Goal: Task Accomplishment & Management: Use online tool/utility

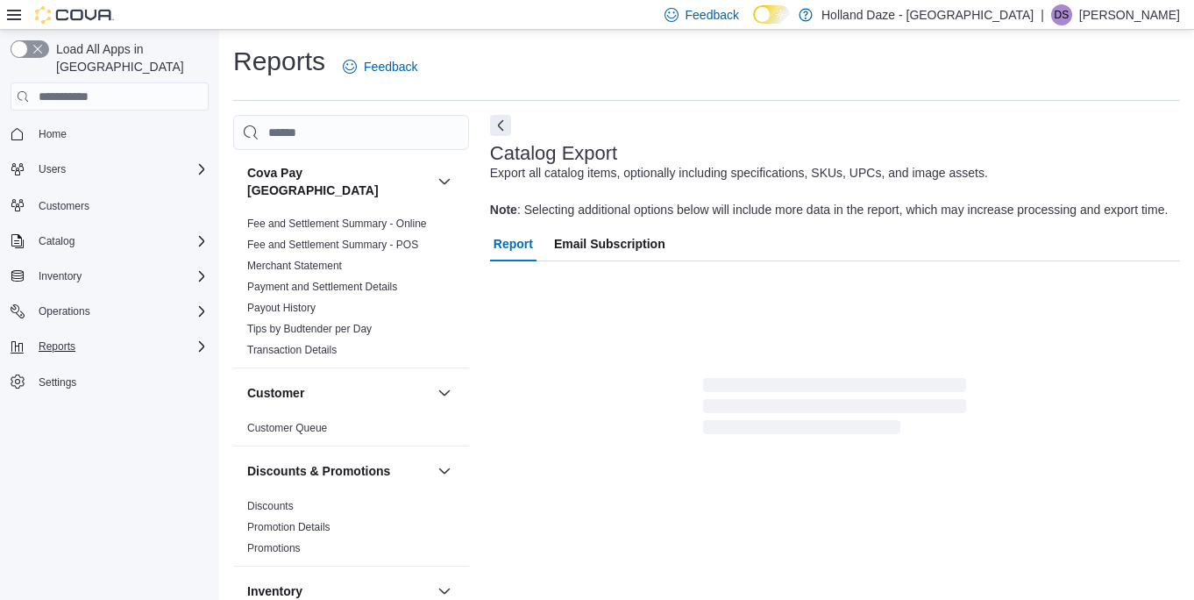
click at [164, 336] on div "Reports" at bounding box center [120, 346] width 177 height 21
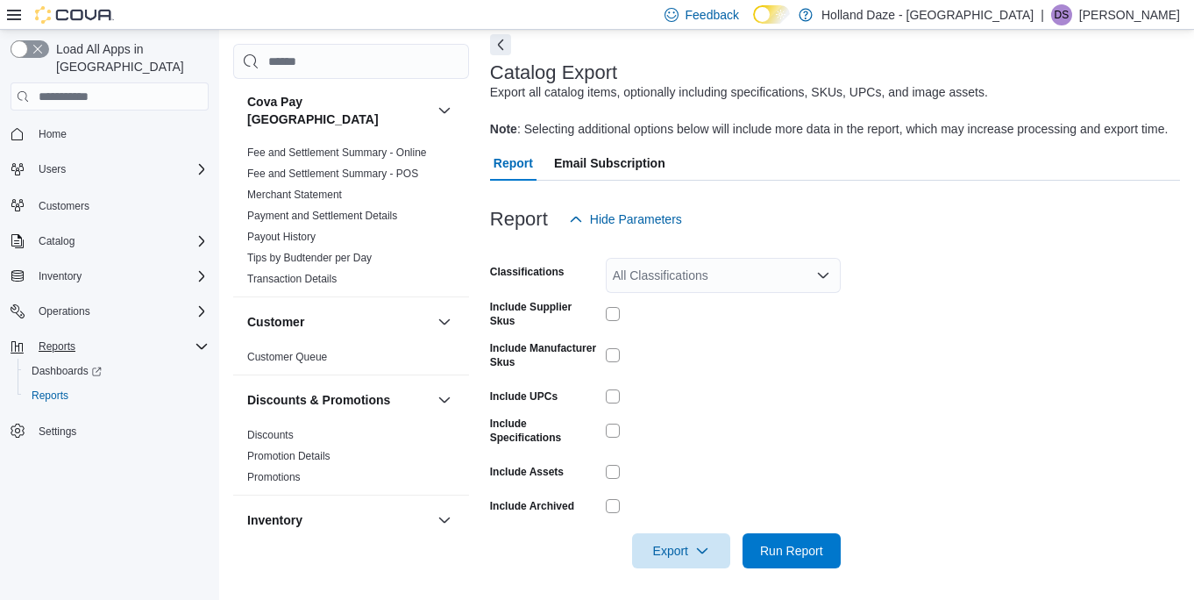
scroll to position [96, 0]
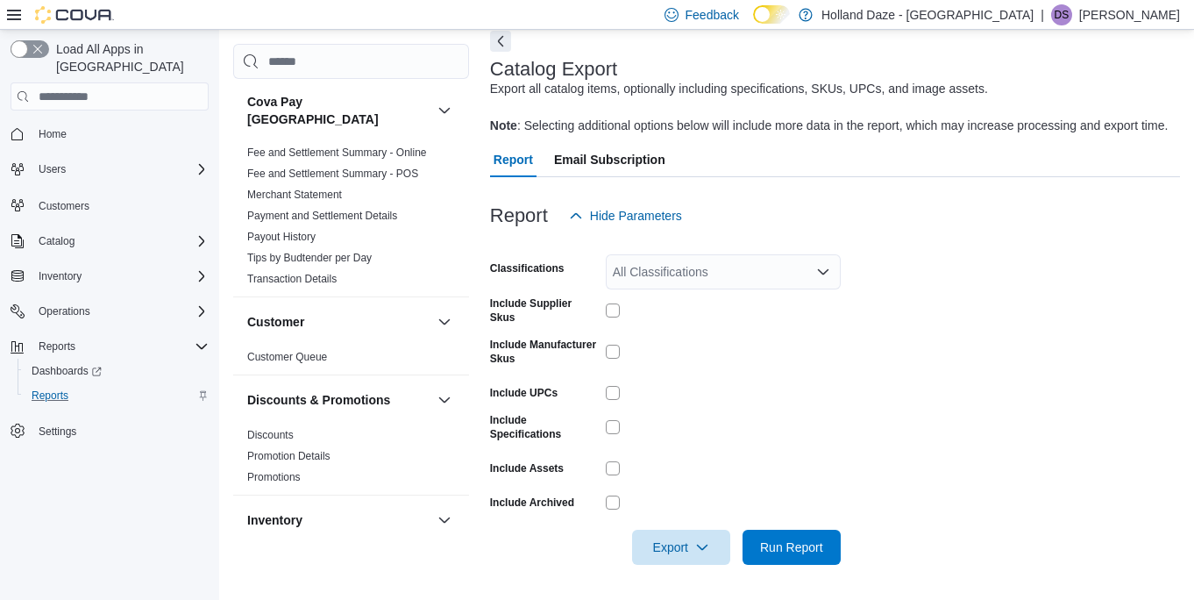
click at [105, 385] on div "Reports" at bounding box center [117, 395] width 184 height 21
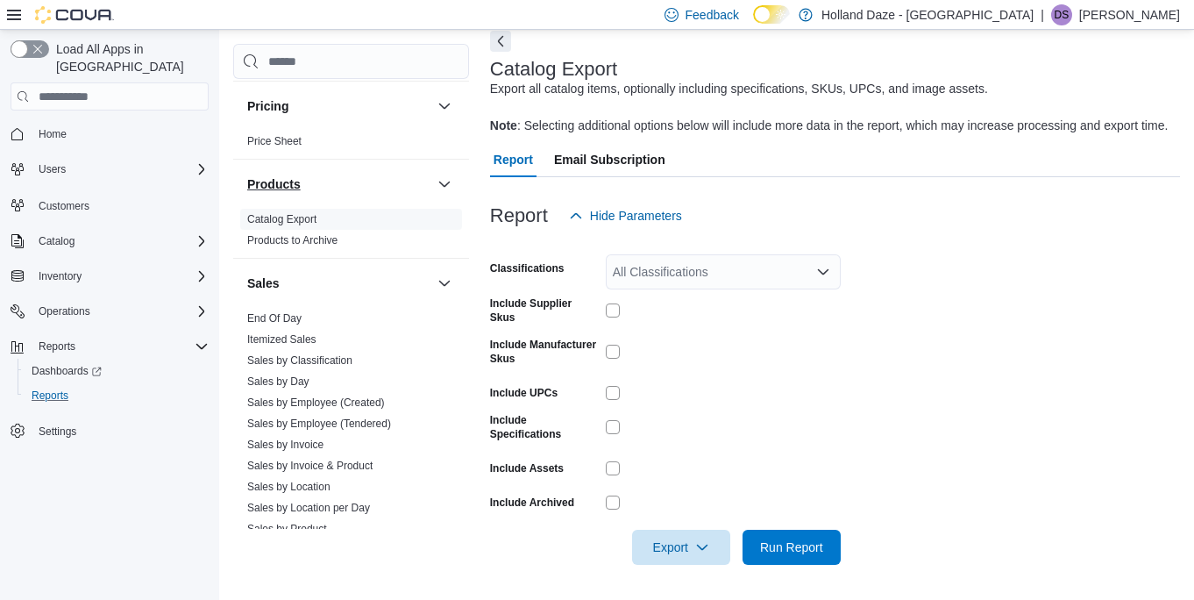
scroll to position [1085, 0]
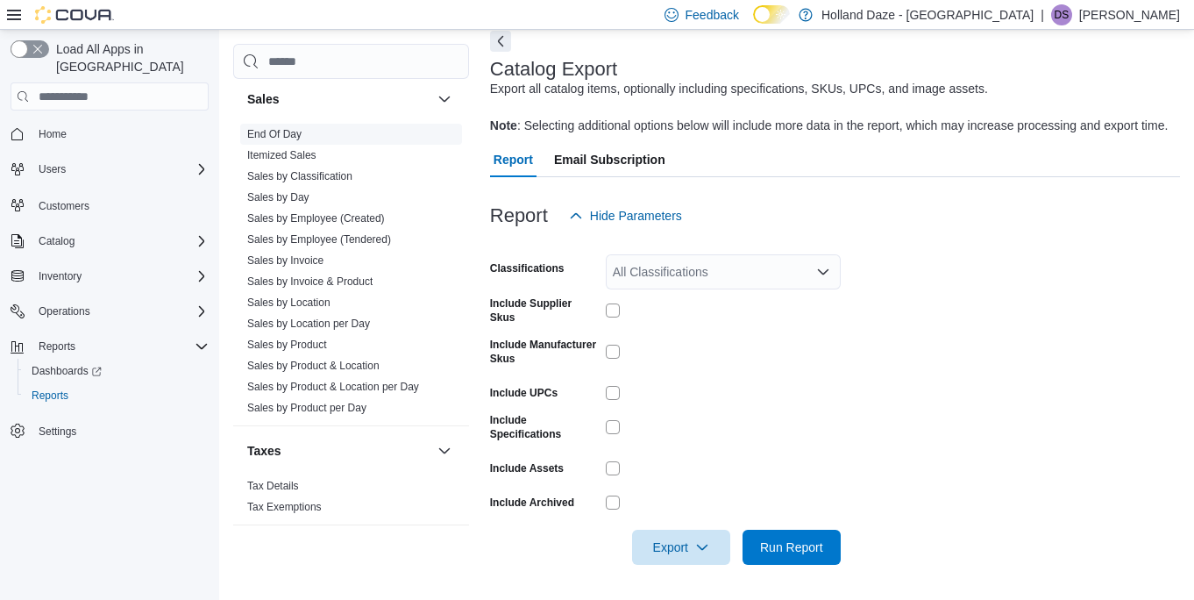
click at [313, 124] on span "End Of Day" at bounding box center [351, 134] width 222 height 21
click at [274, 128] on link "End Of Day" at bounding box center [274, 134] width 54 height 12
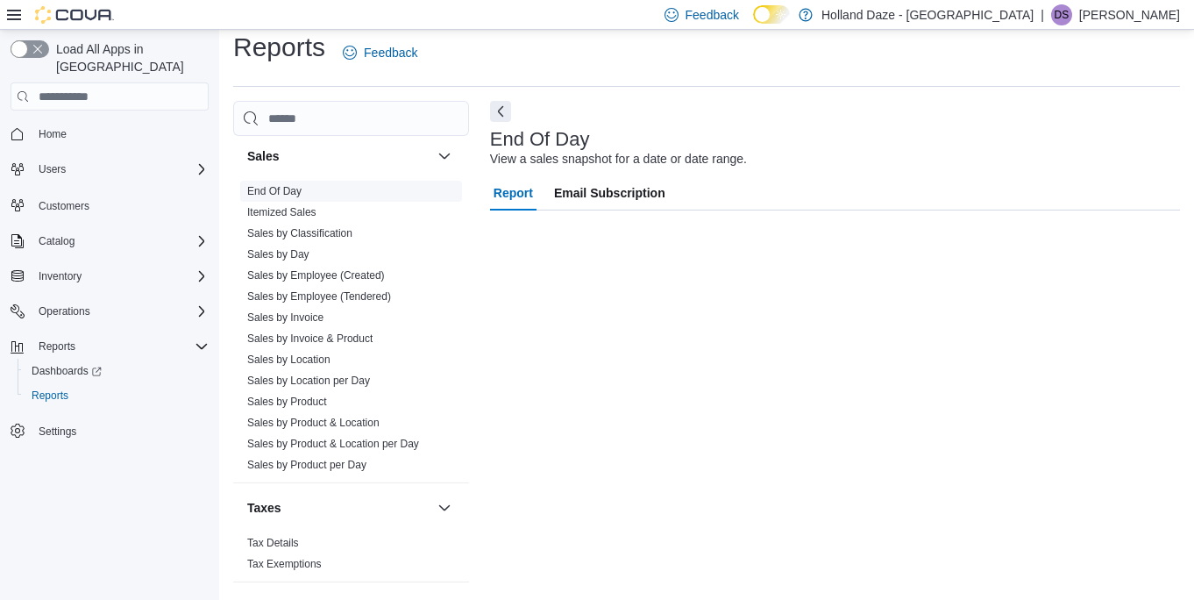
scroll to position [14, 0]
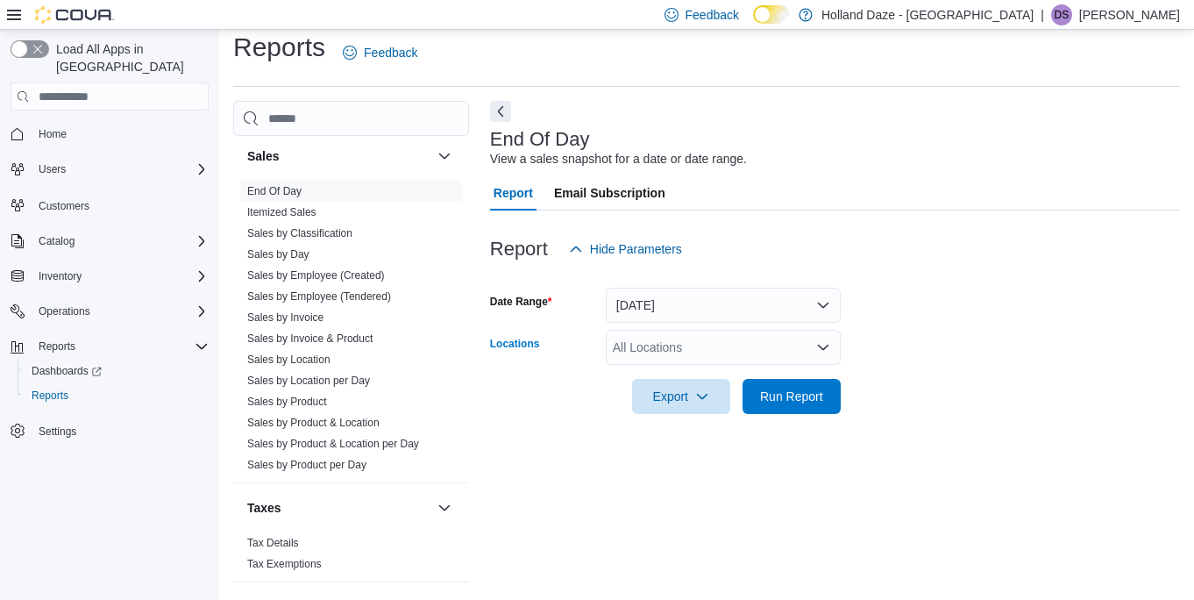
click at [724, 353] on div "All Locations" at bounding box center [723, 347] width 235 height 35
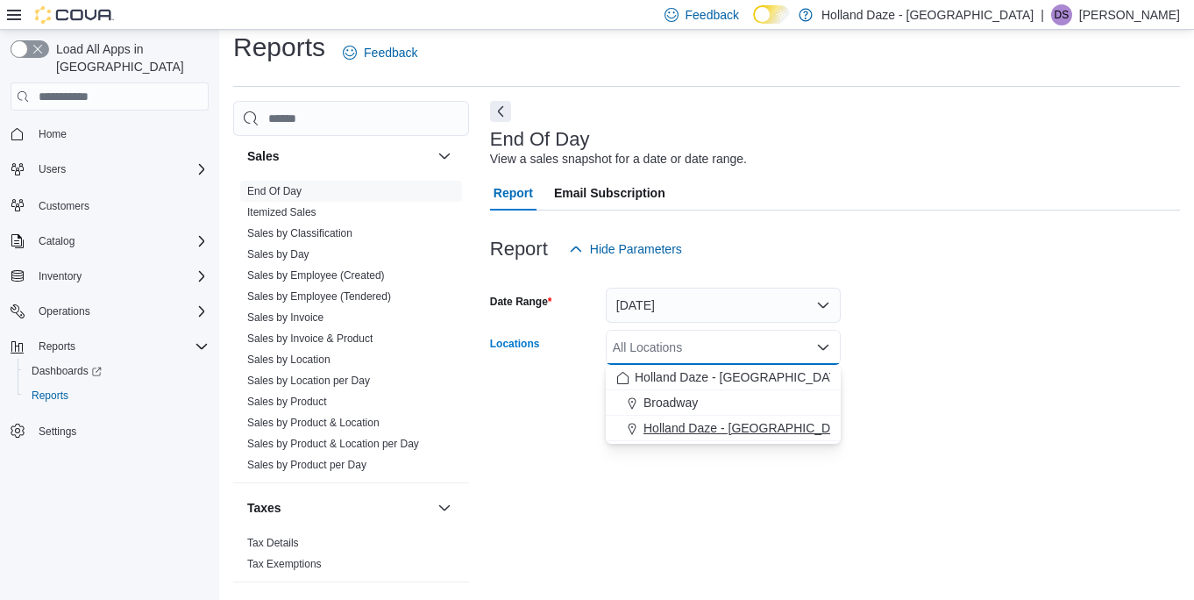
click at [716, 422] on span "Holland Daze - [GEOGRAPHIC_DATA]" at bounding box center [750, 428] width 212 height 18
click at [802, 346] on icon "Clear input" at bounding box center [804, 348] width 4 height 4
click at [759, 409] on div "Broadway" at bounding box center [724, 403] width 214 height 18
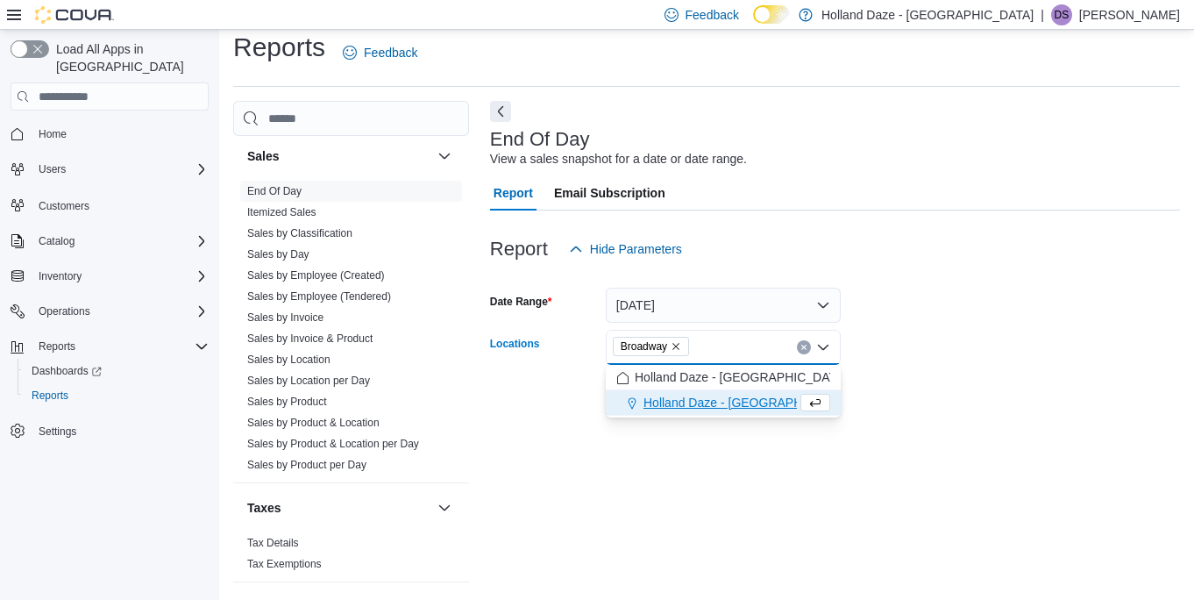
click at [883, 394] on form "Date Range [DATE] Locations [GEOGRAPHIC_DATA] Combo box. Selected. [GEOGRAPHIC_…" at bounding box center [835, 340] width 690 height 147
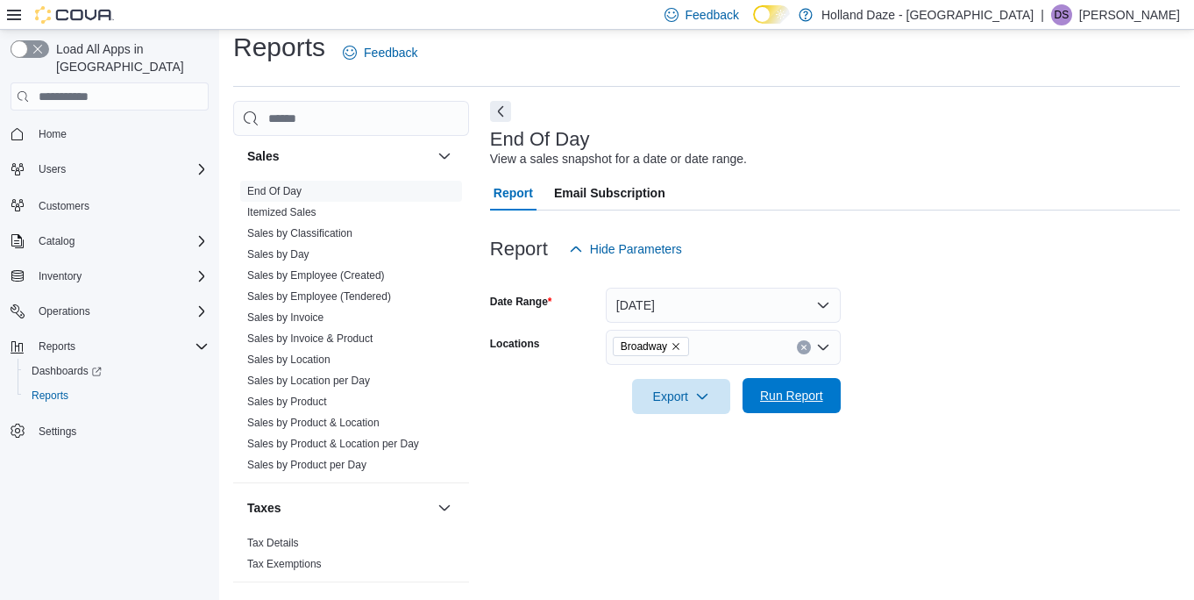
click at [804, 394] on span "Run Report" at bounding box center [791, 396] width 63 height 18
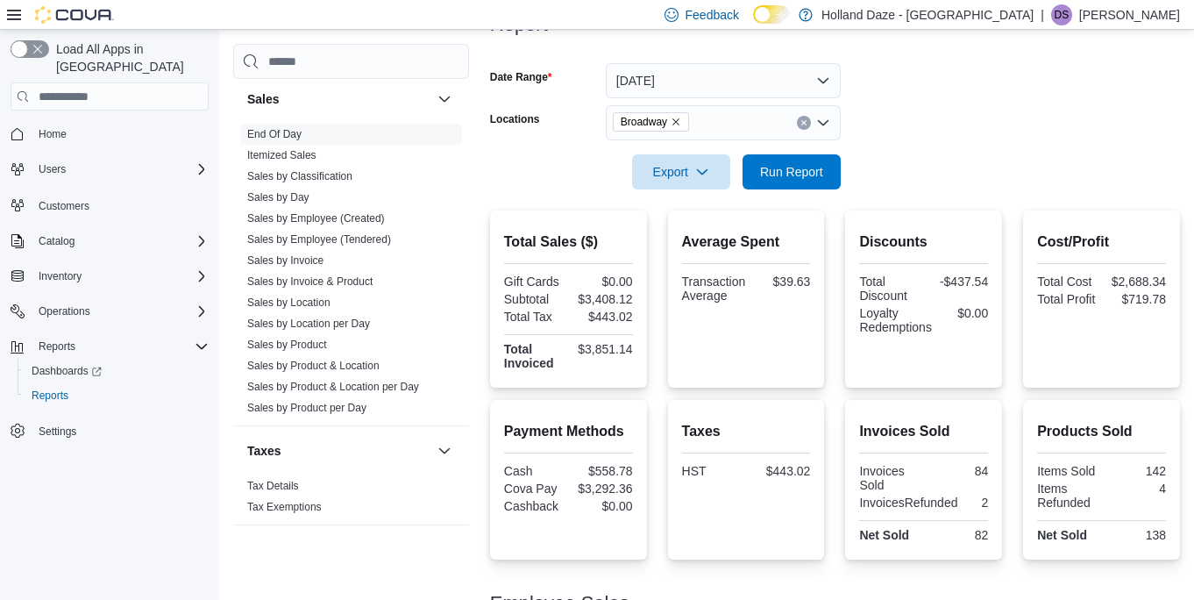
scroll to position [215, 0]
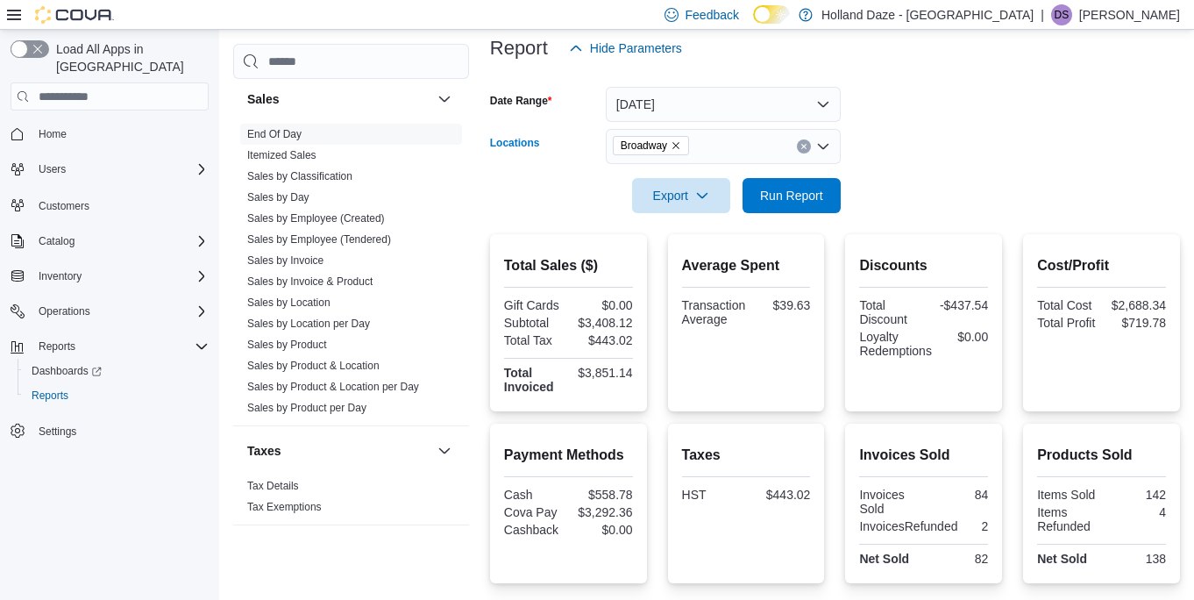
click at [819, 155] on div "Broadway" at bounding box center [723, 146] width 235 height 35
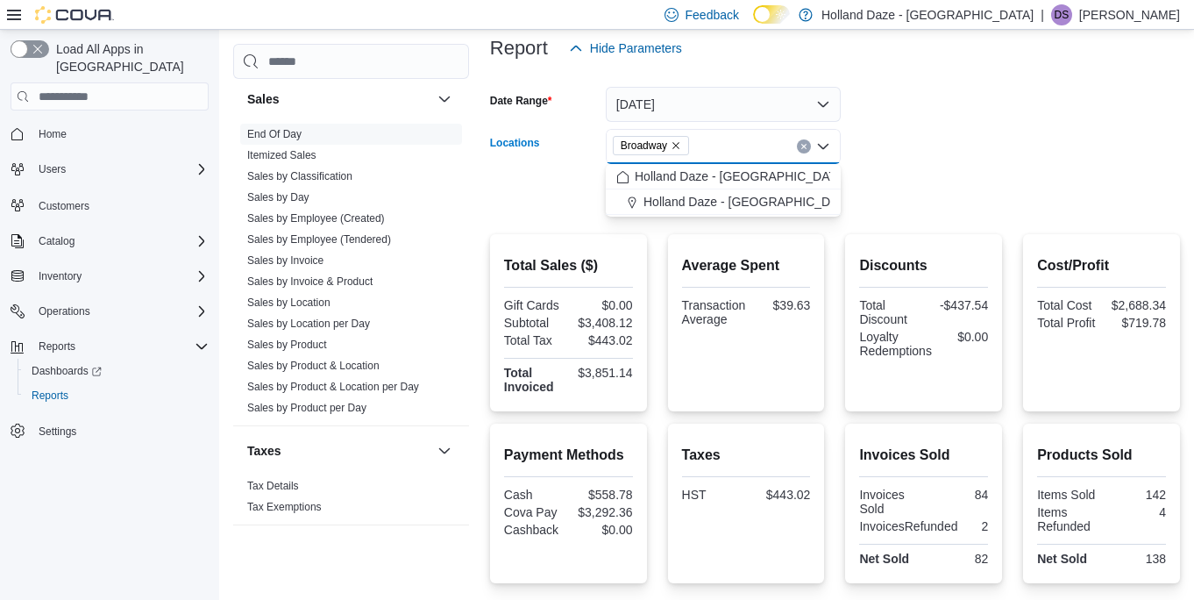
click at [798, 162] on div "Broadway" at bounding box center [723, 146] width 235 height 35
click at [781, 173] on span "Holland Daze - [GEOGRAPHIC_DATA]" at bounding box center [741, 177] width 212 height 18
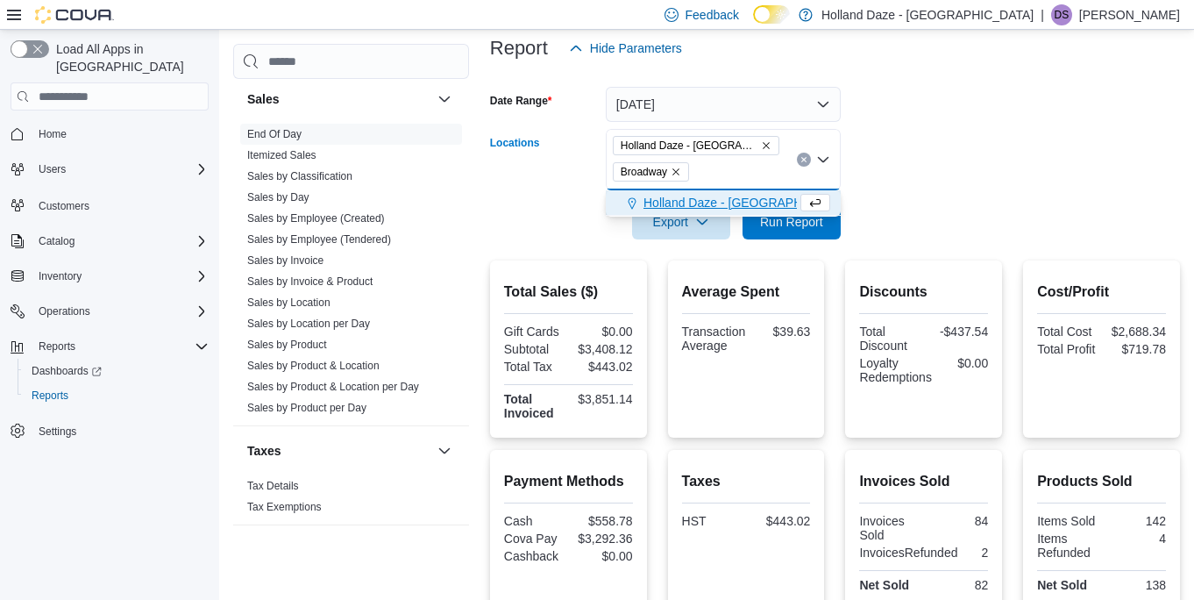
click at [681, 168] on icon "Remove Broadway from selection in this group" at bounding box center [676, 172] width 11 height 11
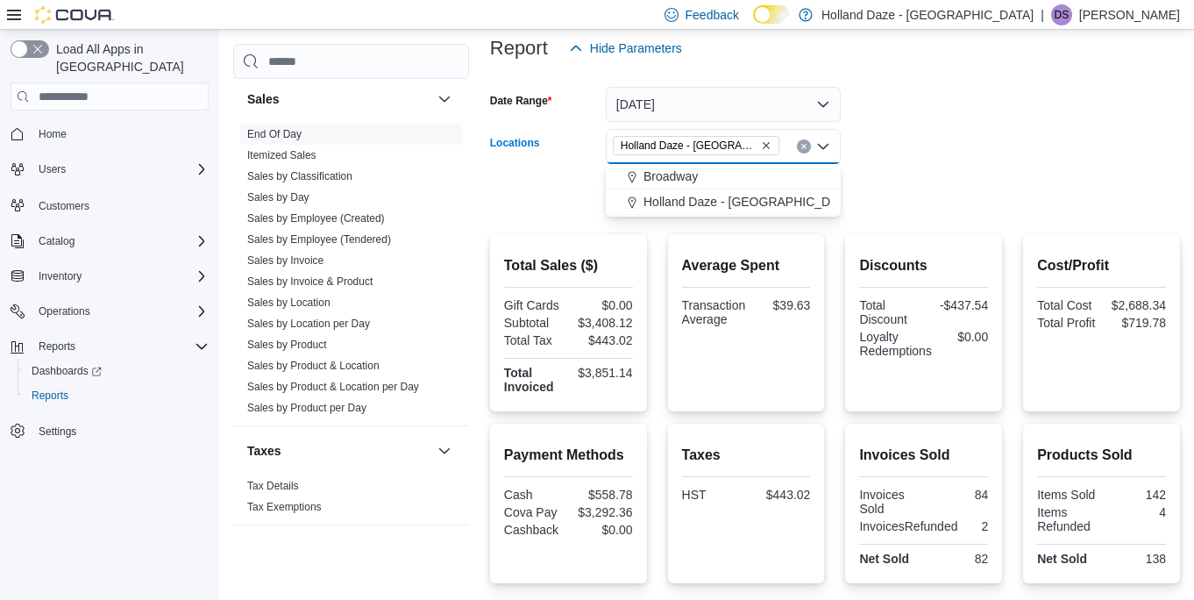
click at [861, 181] on form "Date Range [DATE] Locations [GEOGRAPHIC_DATA] [GEOGRAPHIC_DATA] - [GEOGRAPHIC_D…" at bounding box center [835, 139] width 690 height 147
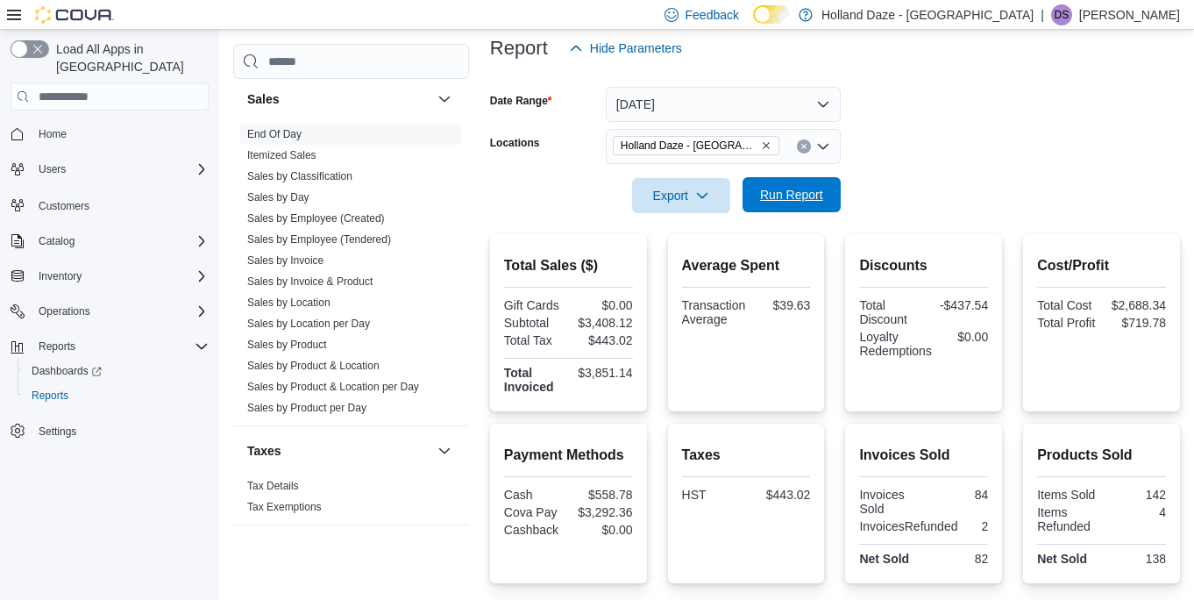
click at [802, 189] on span "Run Report" at bounding box center [791, 195] width 63 height 18
click at [767, 145] on icon "Remove Holland Daze - Orangeville from selection in this group" at bounding box center [766, 145] width 11 height 11
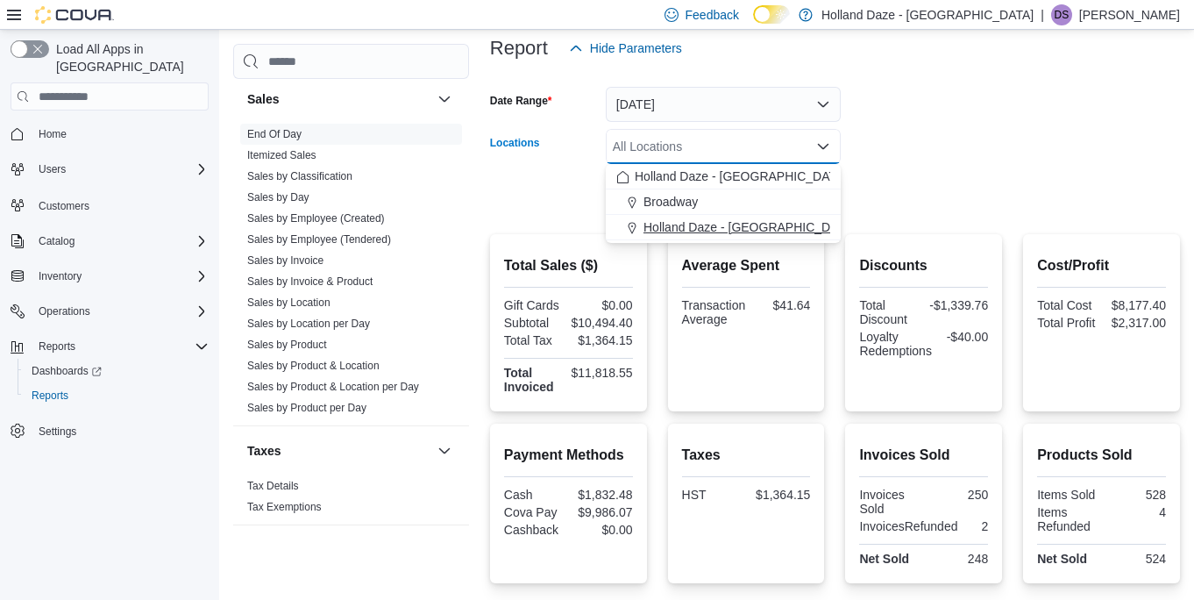
click at [760, 239] on button "Holland Daze - [GEOGRAPHIC_DATA]" at bounding box center [723, 227] width 235 height 25
click at [932, 204] on form "Date Range [DATE] Locations [GEOGRAPHIC_DATA] [GEOGRAPHIC_DATA] - [GEOGRAPHIC_D…" at bounding box center [835, 139] width 690 height 147
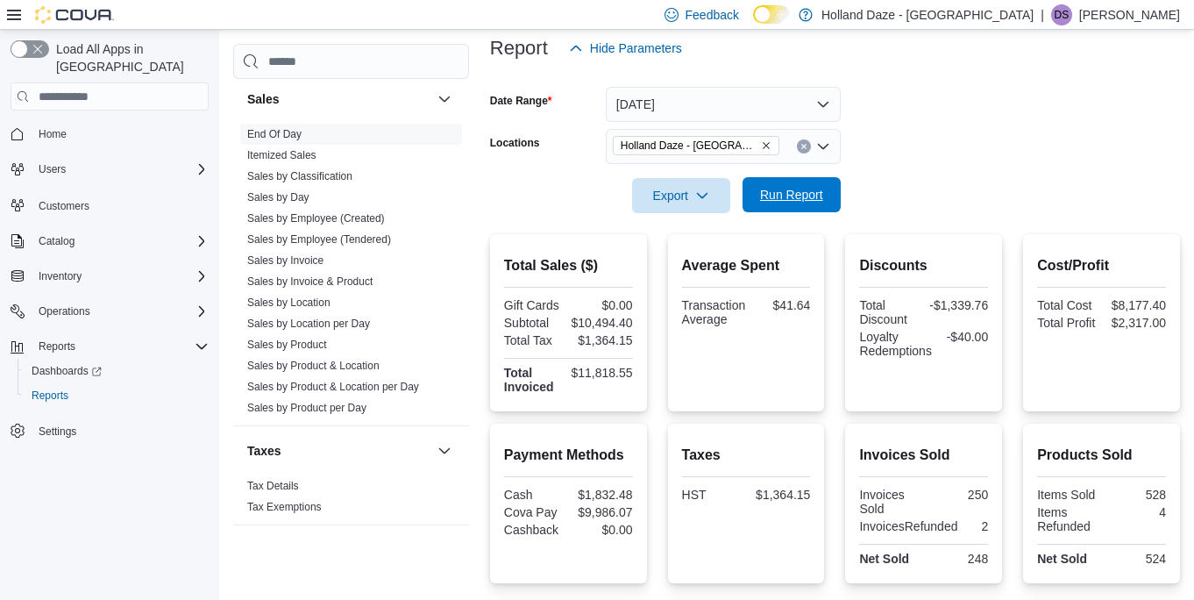
click at [823, 202] on span "Run Report" at bounding box center [791, 195] width 63 height 18
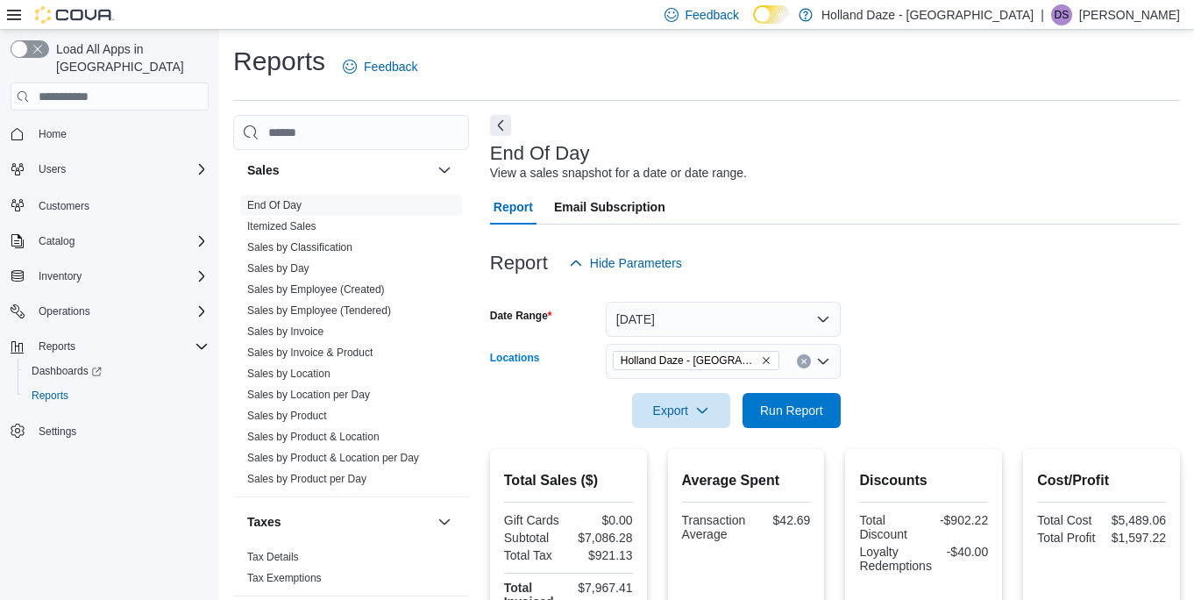
click at [808, 363] on button "Clear input" at bounding box center [804, 361] width 14 height 14
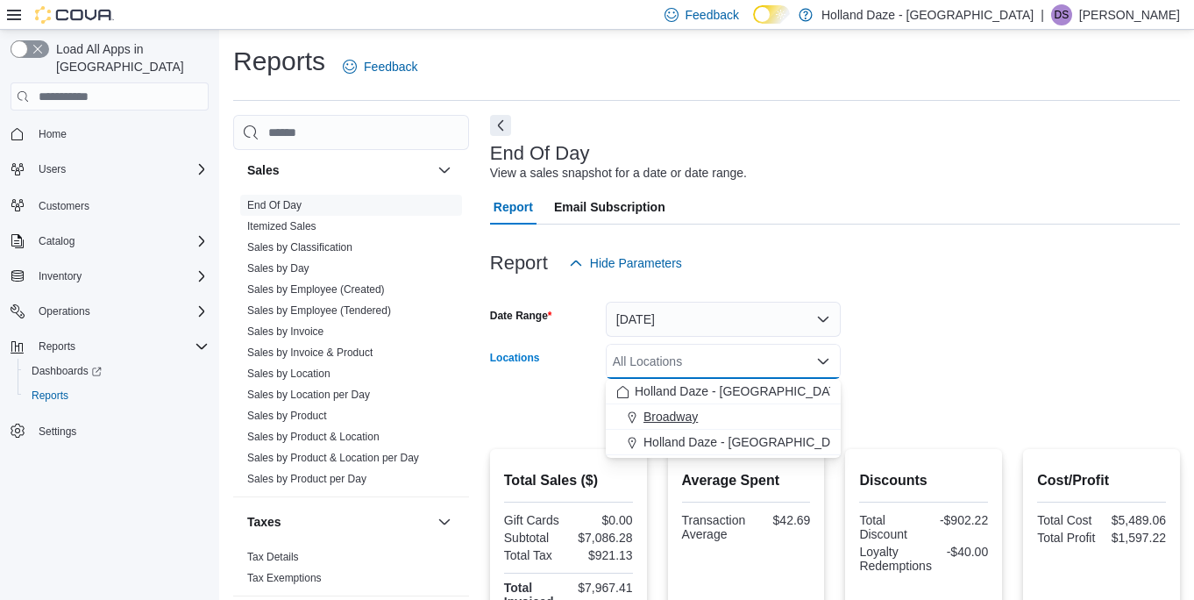
click at [725, 416] on div "Broadway" at bounding box center [724, 417] width 214 height 18
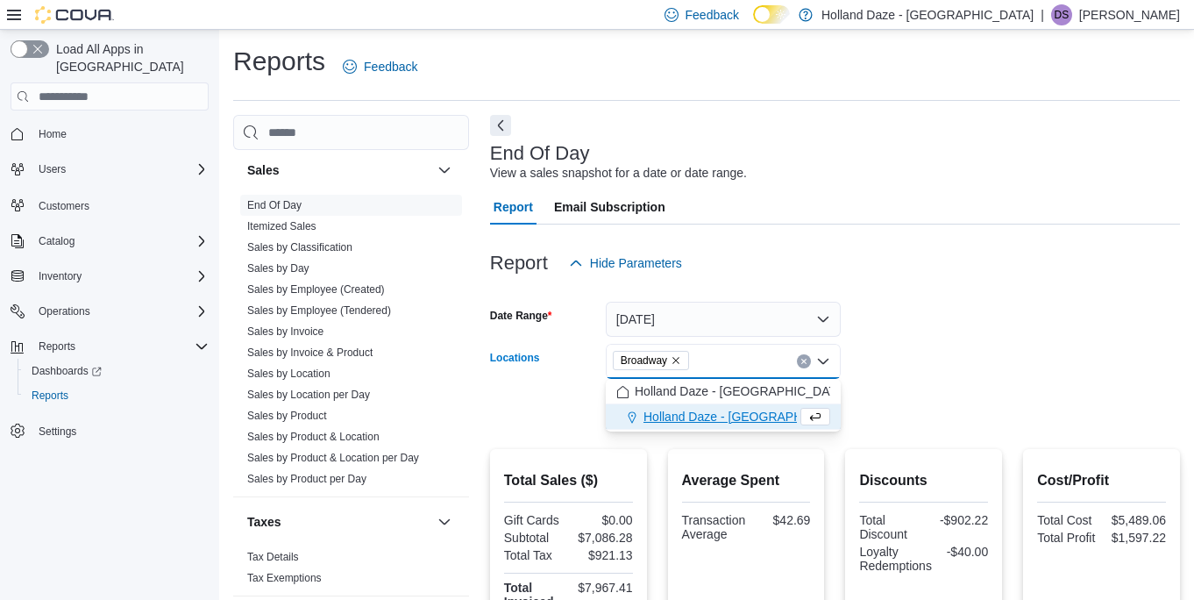
click at [902, 371] on form "Date Range [DATE] Locations [GEOGRAPHIC_DATA] Combo box. Selected. [GEOGRAPHIC_…" at bounding box center [835, 354] width 690 height 147
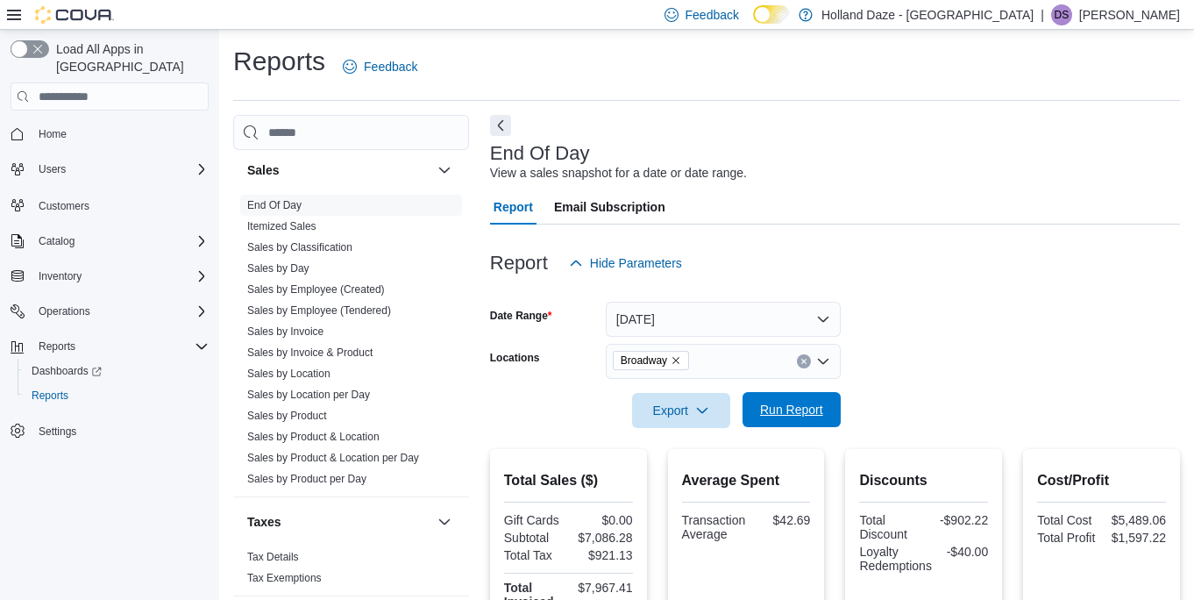
click at [820, 417] on span "Run Report" at bounding box center [791, 410] width 63 height 18
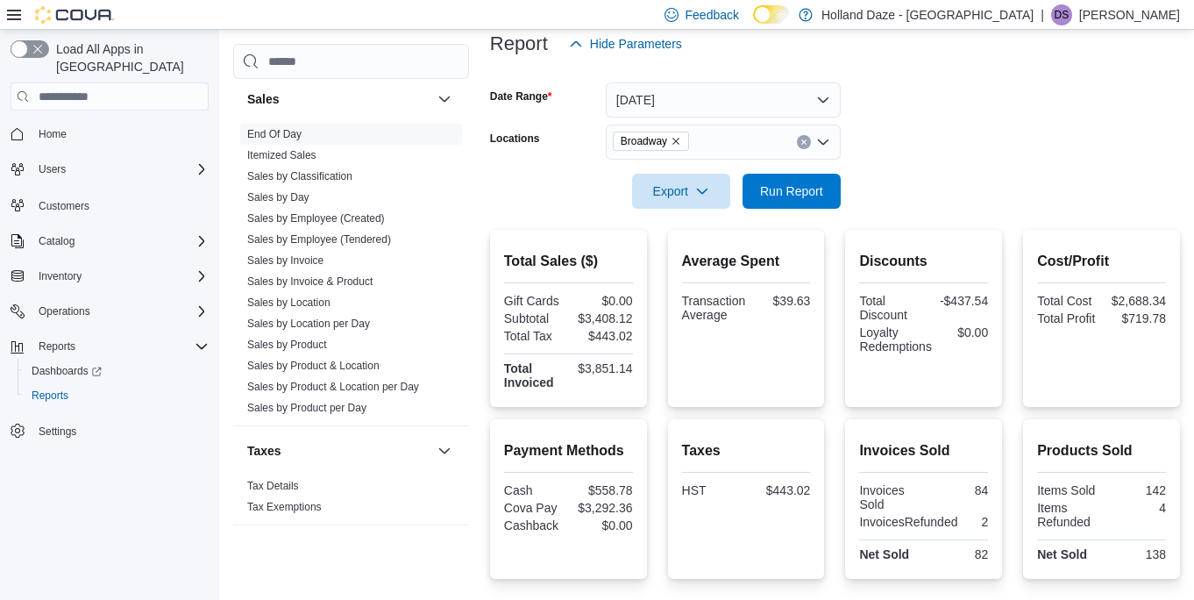
scroll to position [345, 0]
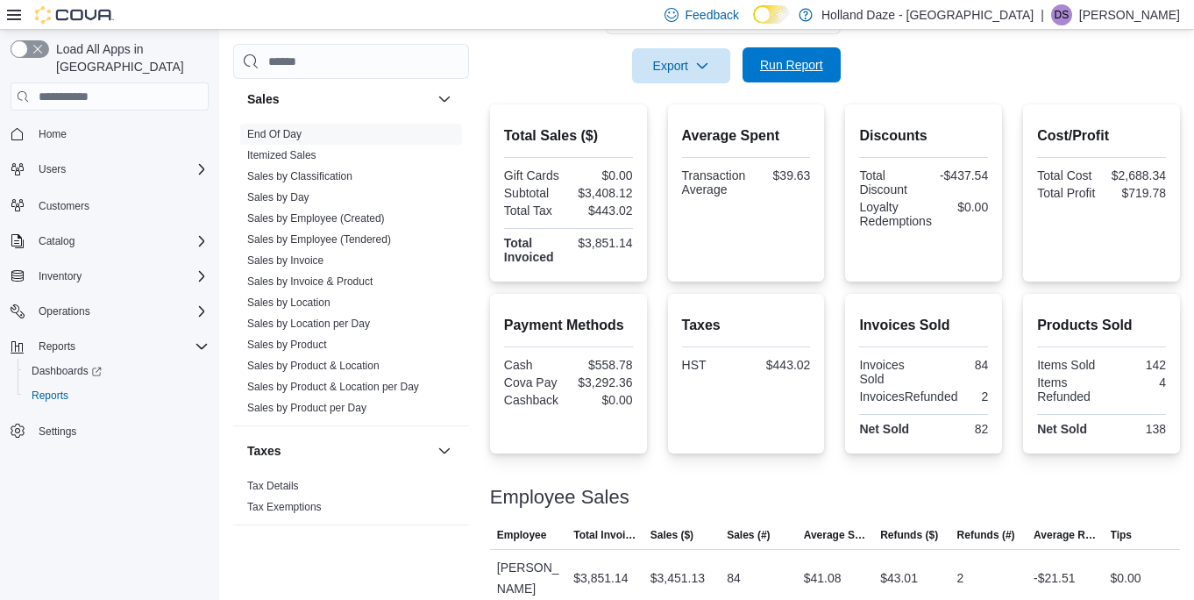
click at [791, 77] on span "Run Report" at bounding box center [791, 64] width 77 height 35
